Goal: Check status: Check status

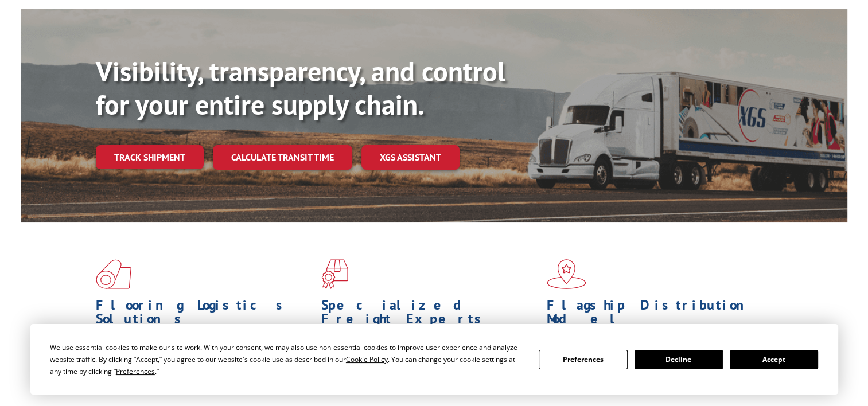
scroll to position [100, 0]
click at [769, 354] on button "Accept" at bounding box center [774, 360] width 88 height 20
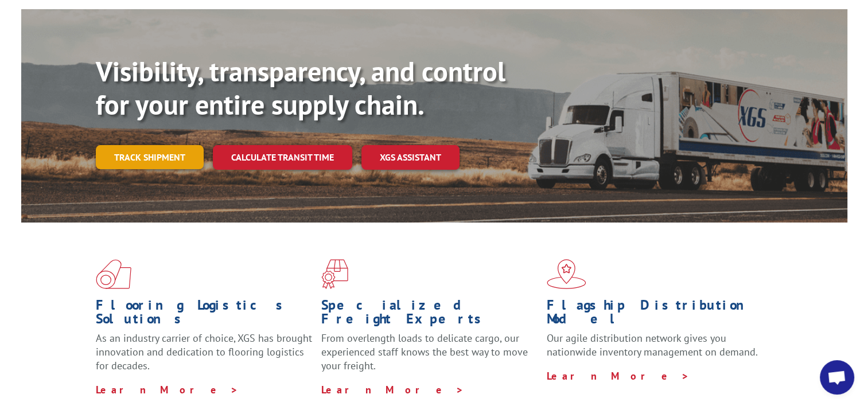
click at [154, 145] on link "Track shipment" at bounding box center [150, 157] width 108 height 24
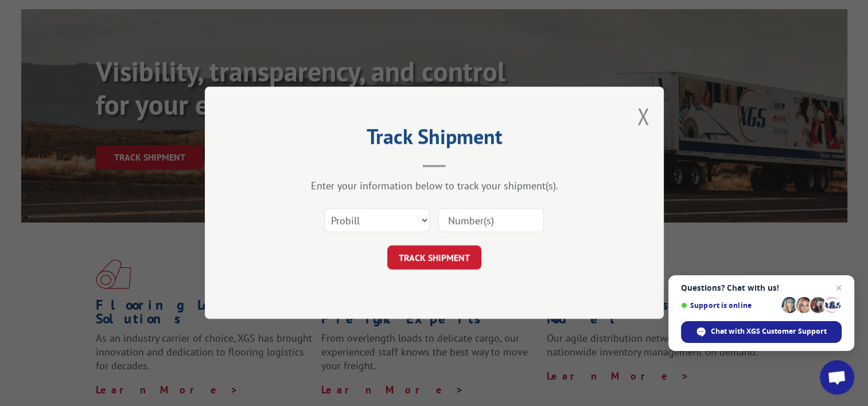
click at [507, 220] on input at bounding box center [491, 221] width 106 height 24
paste input "363570"
type input "363570"
click at [431, 256] on button "TRACK SHIPMENT" at bounding box center [434, 258] width 94 height 24
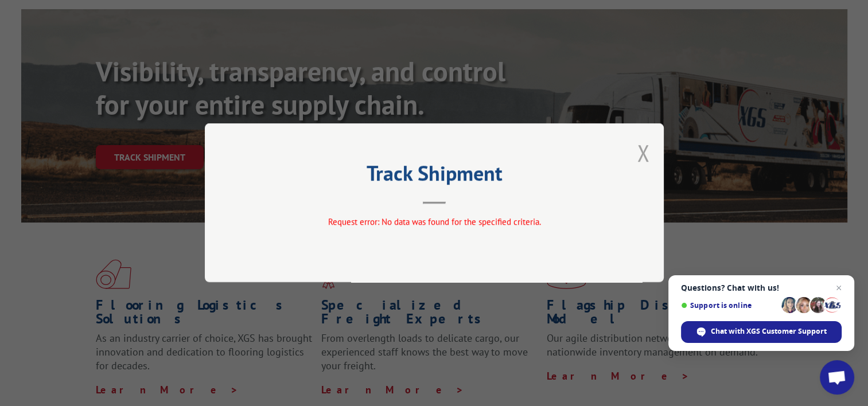
click at [645, 155] on button "Close modal" at bounding box center [643, 153] width 13 height 30
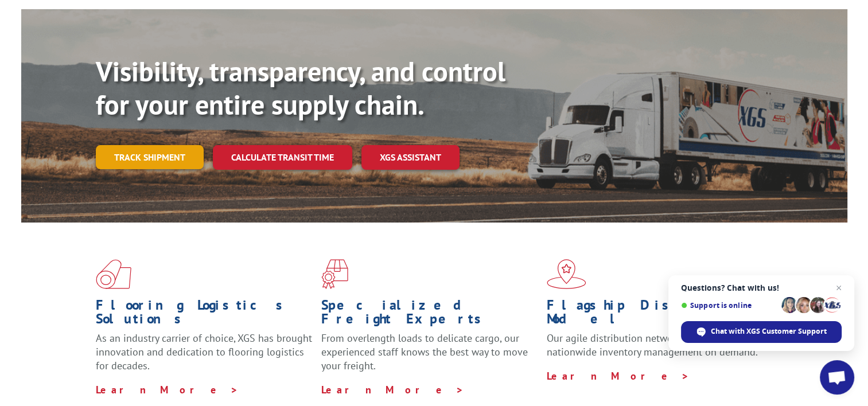
click at [158, 145] on link "Track shipment" at bounding box center [150, 157] width 108 height 24
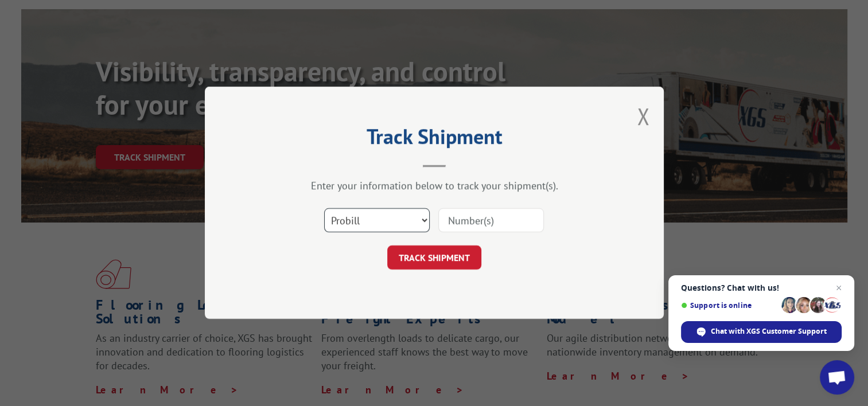
click at [421, 217] on select "Select category... Probill BOL PO" at bounding box center [377, 221] width 106 height 24
select select "bol"
click at [324, 209] on select "Select category... Probill BOL PO" at bounding box center [377, 221] width 106 height 24
click at [457, 219] on input at bounding box center [491, 221] width 106 height 24
paste input "363570"
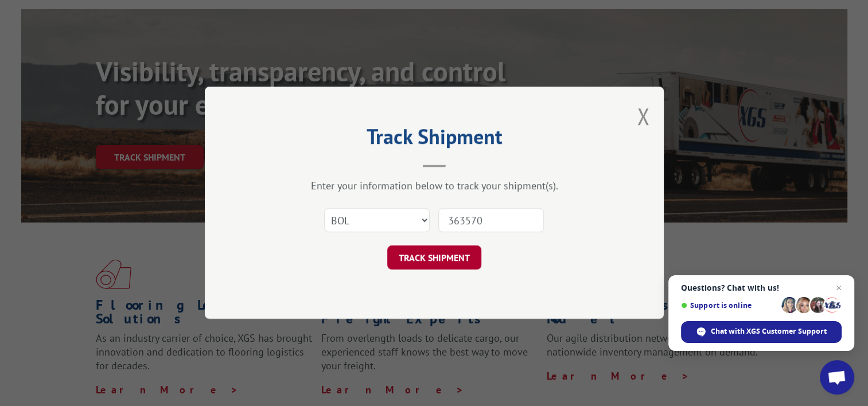
type input "363570"
click at [462, 256] on button "TRACK SHIPMENT" at bounding box center [434, 258] width 94 height 24
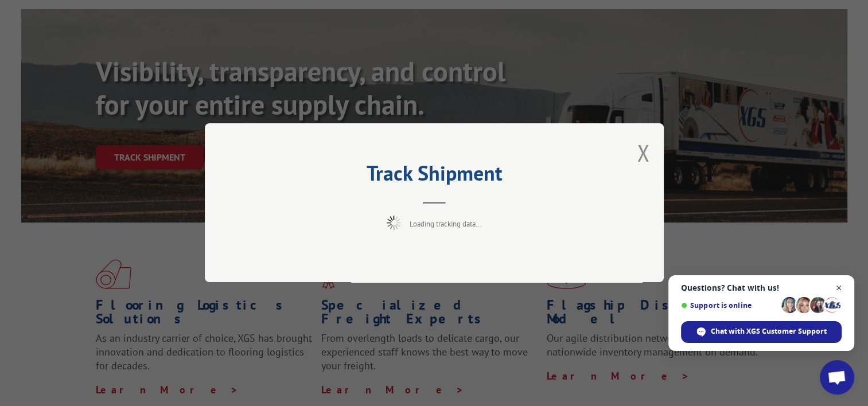
click at [839, 287] on span "Close chat" at bounding box center [839, 288] width 14 height 14
